Goal: Task Accomplishment & Management: Manage account settings

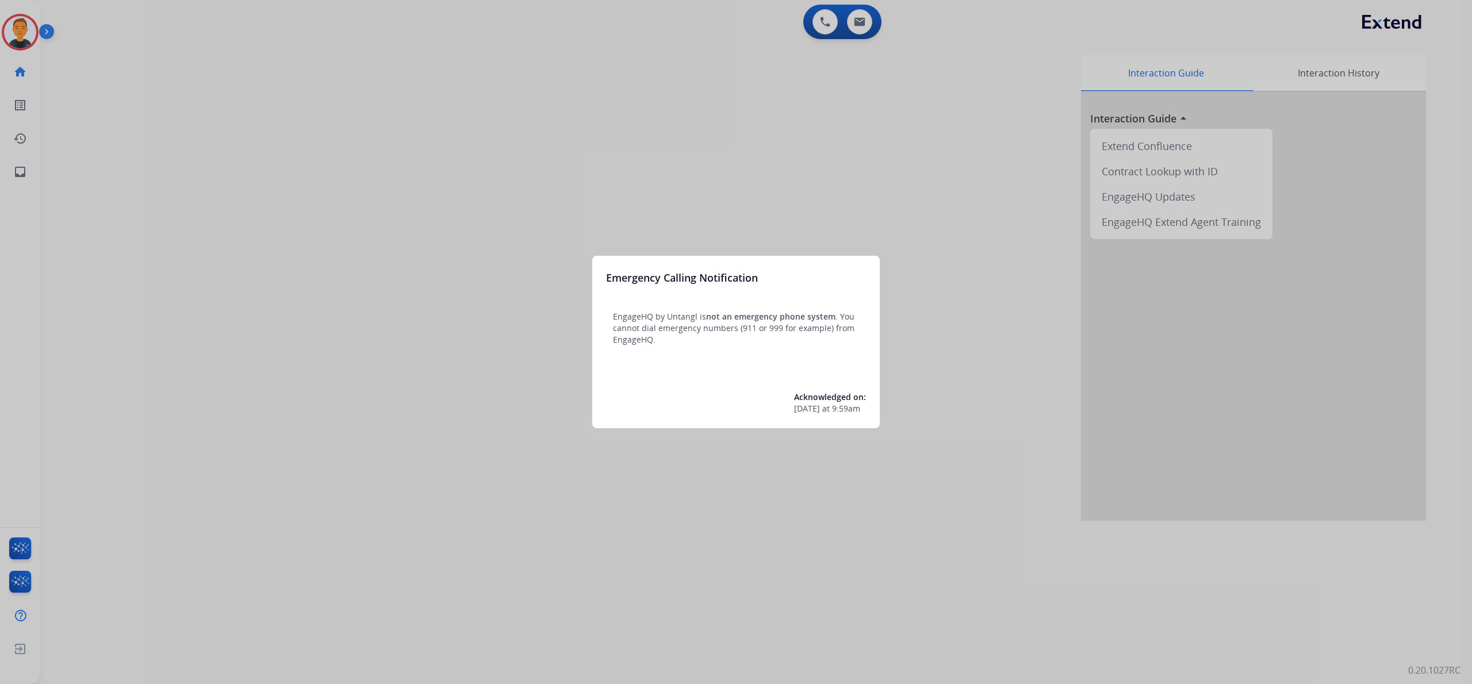
click at [418, 306] on div at bounding box center [736, 342] width 1472 height 684
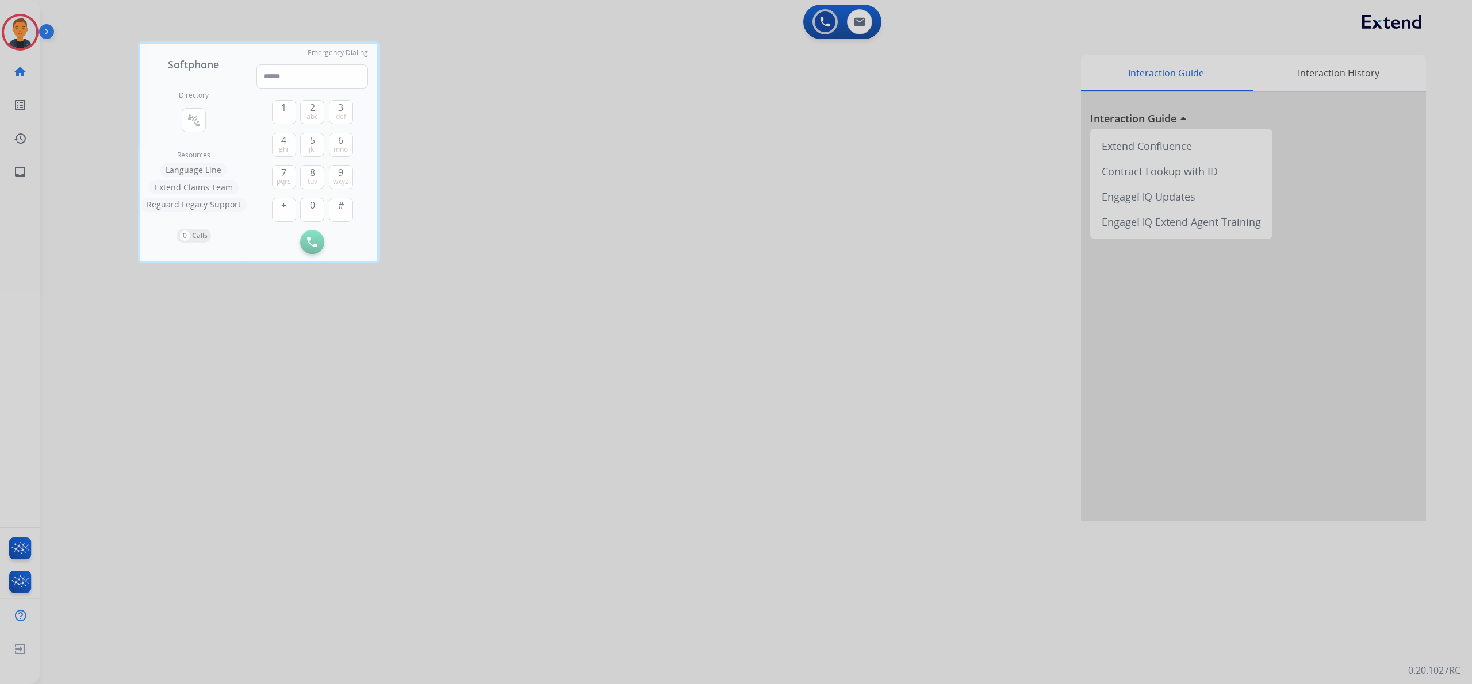
click at [269, 340] on div at bounding box center [736, 342] width 1472 height 684
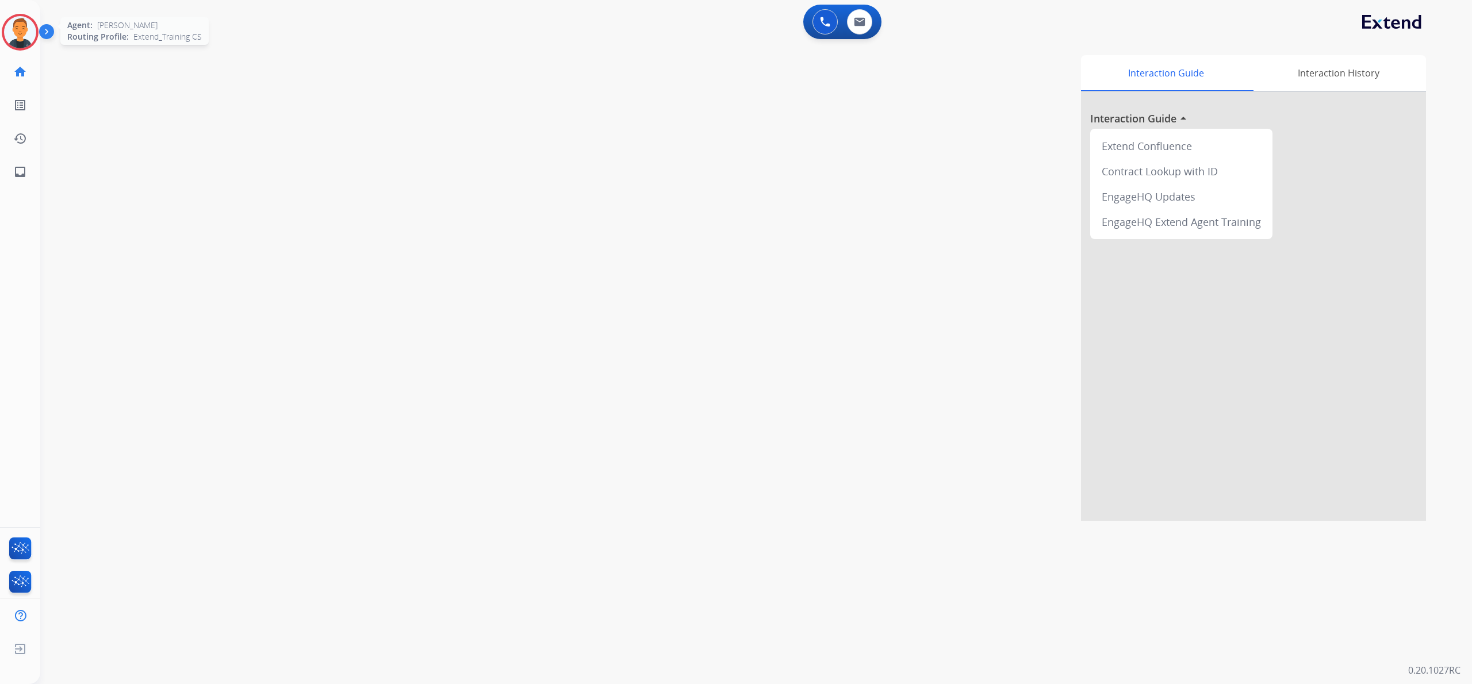
click at [22, 31] on img at bounding box center [20, 32] width 32 height 32
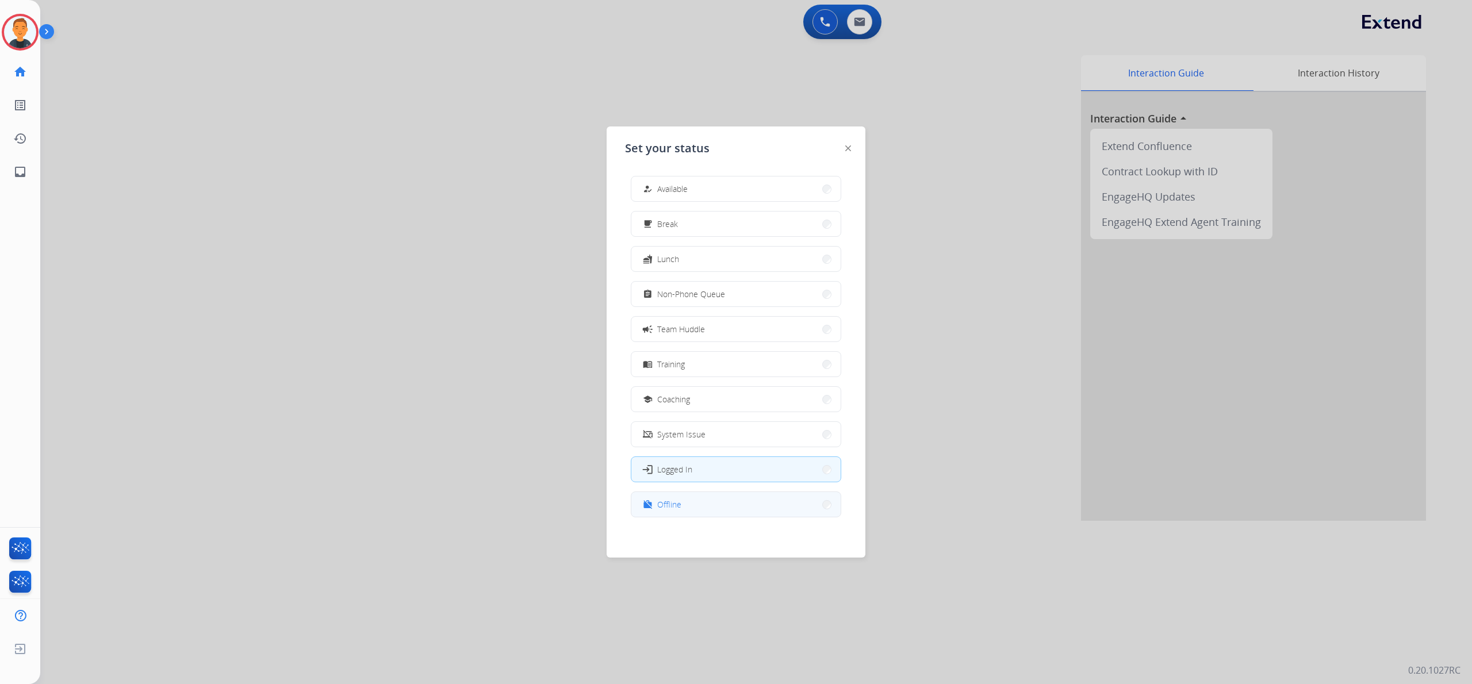
click at [688, 504] on button "work_off Offline" at bounding box center [735, 504] width 209 height 25
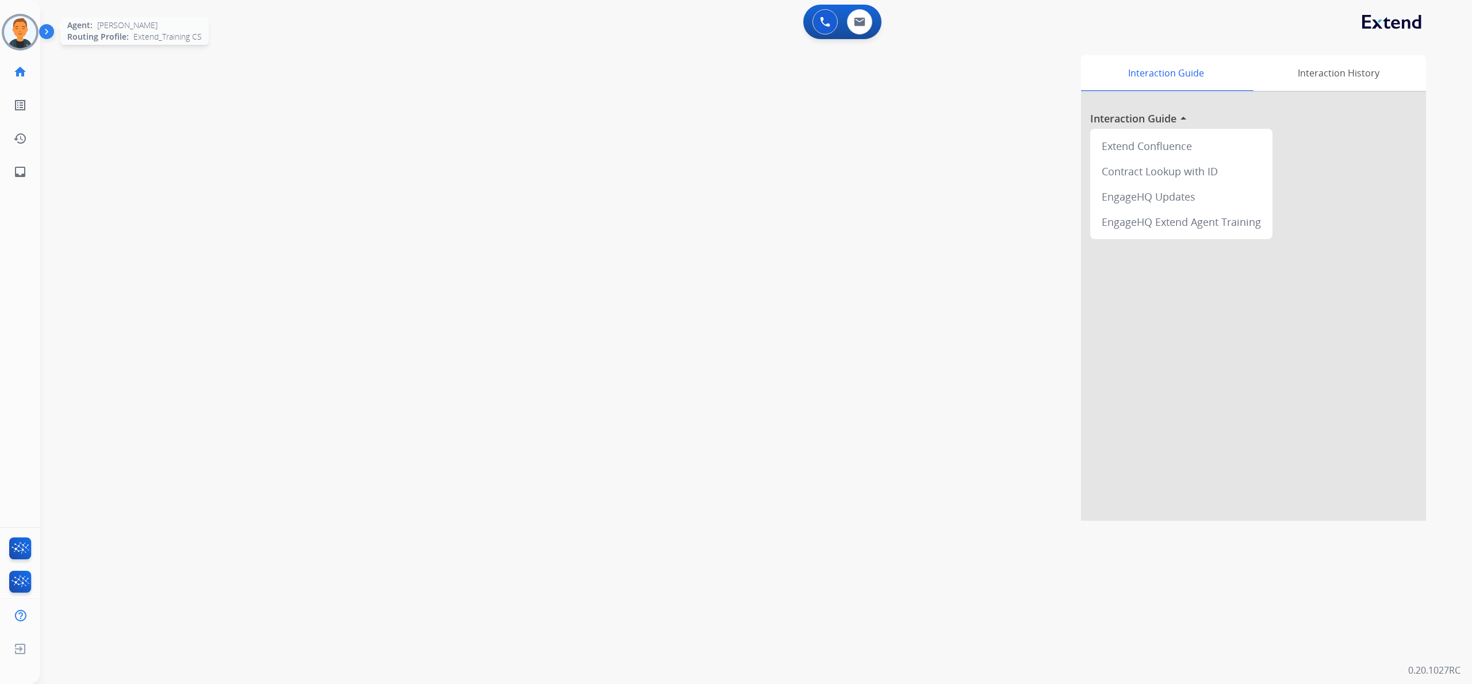
click at [30, 28] on img at bounding box center [20, 32] width 32 height 32
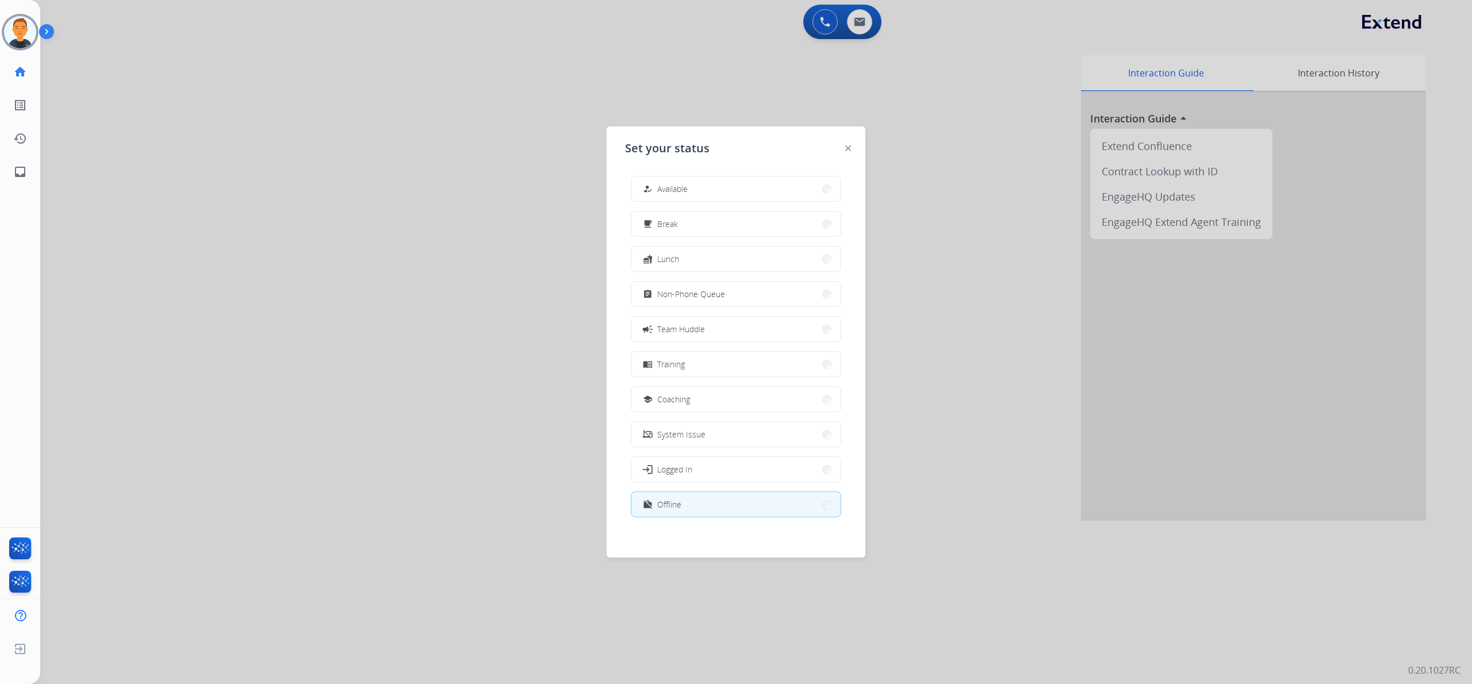
click at [423, 300] on div at bounding box center [736, 342] width 1472 height 684
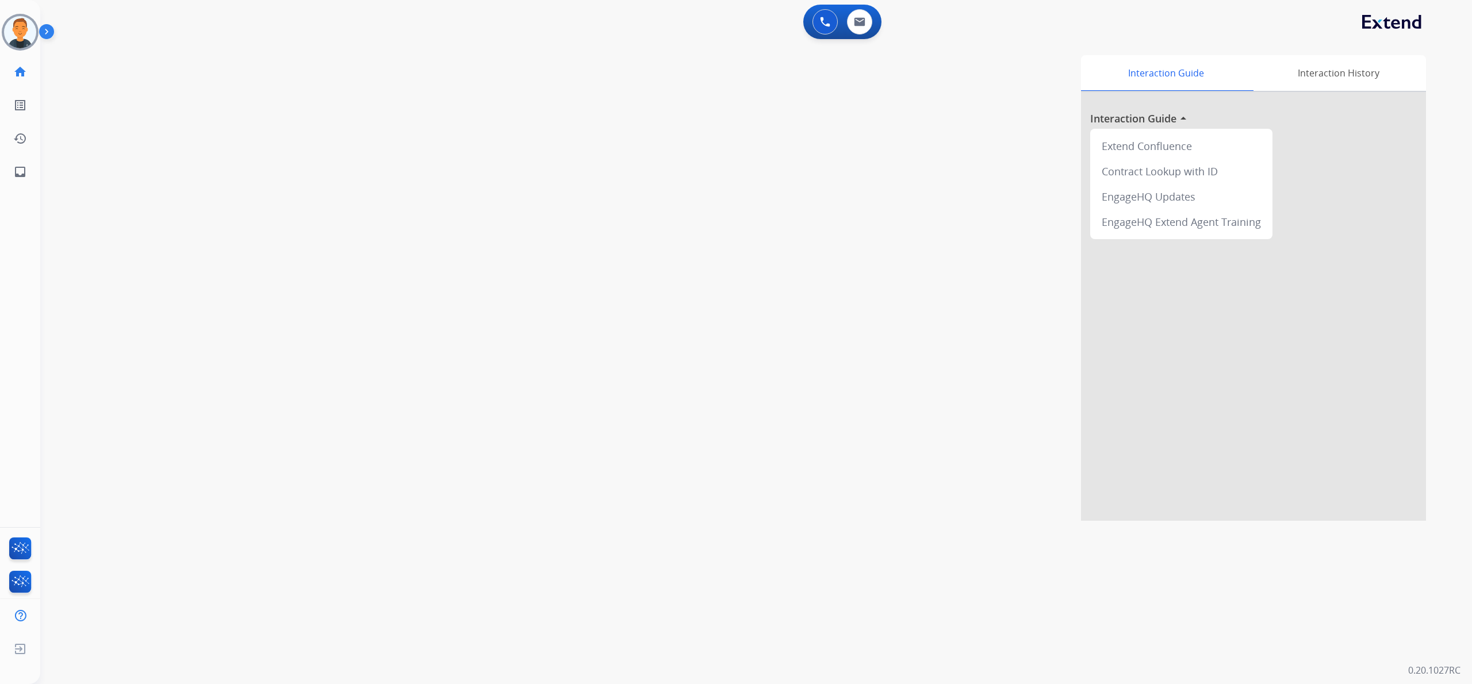
click at [955, 246] on div "Interaction Guide Interaction History Interaction Guide arrow_drop_up Extend Co…" at bounding box center [919, 288] width 1014 height 466
